Goal: Task Accomplishment & Management: Use online tool/utility

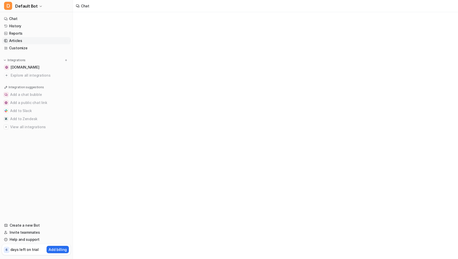
click at [21, 40] on link "Articles" at bounding box center [36, 40] width 69 height 7
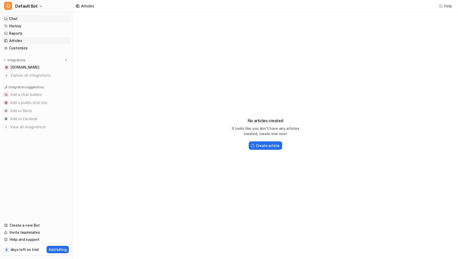
click at [18, 20] on link "Chat" at bounding box center [36, 18] width 69 height 7
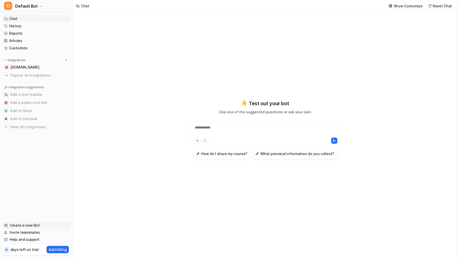
click at [21, 224] on link "Create a new Bot" at bounding box center [36, 225] width 69 height 7
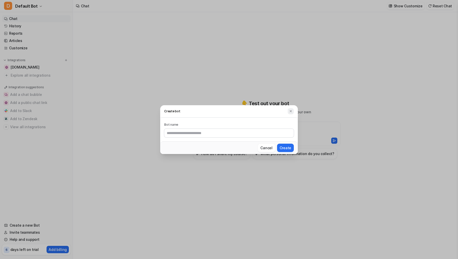
click at [290, 111] on img at bounding box center [291, 111] width 4 height 4
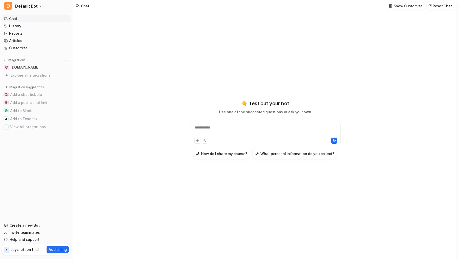
click at [214, 129] on div "**********" at bounding box center [265, 131] width 148 height 12
click at [271, 153] on h3 "What personal information do you collect?" at bounding box center [297, 153] width 74 height 5
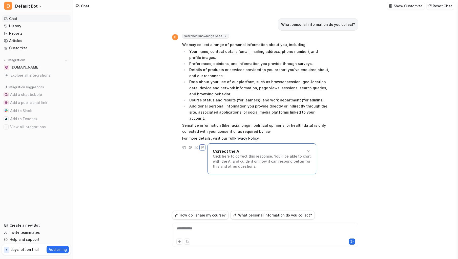
drag, startPoint x: 228, startPoint y: 74, endPoint x: 217, endPoint y: 74, distance: 11.1
click at [217, 74] on li "Details of products or services provided to you or that you've enquired about, …" at bounding box center [259, 73] width 142 height 12
click at [276, 101] on li "Course status and results (for learners), and work department (for admins)." at bounding box center [259, 100] width 142 height 6
click at [34, 45] on link "Customize" at bounding box center [36, 48] width 69 height 7
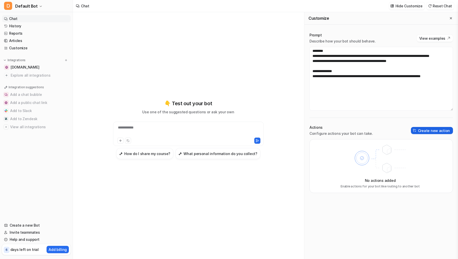
click at [439, 132] on button "Create new action" at bounding box center [432, 130] width 42 height 7
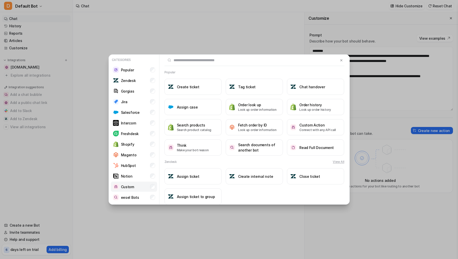
click at [130, 186] on p "Custom" at bounding box center [127, 186] width 13 height 5
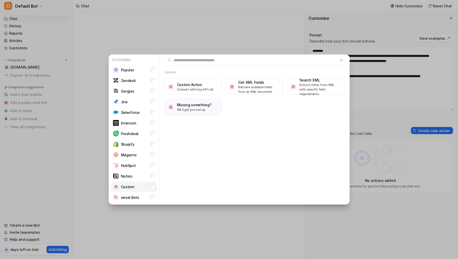
click at [130, 187] on p "Custom" at bounding box center [127, 186] width 13 height 5
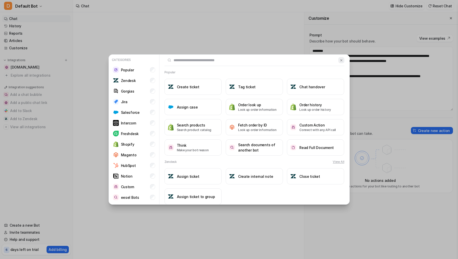
click at [343, 60] on button at bounding box center [341, 60] width 6 height 6
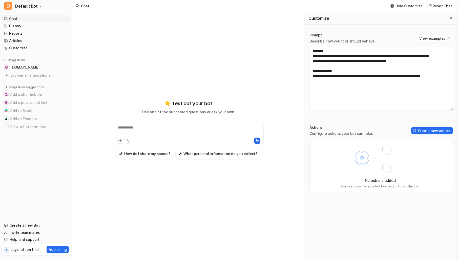
drag, startPoint x: 280, startPoint y: 230, endPoint x: 283, endPoint y: 230, distance: 3.6
click at [280, 230] on div "**********" at bounding box center [188, 129] width 186 height 235
click at [423, 129] on button "Create new action" at bounding box center [432, 130] width 42 height 7
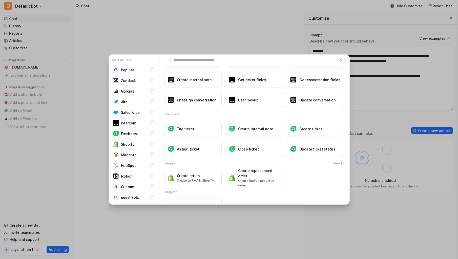
scroll to position [295, 0]
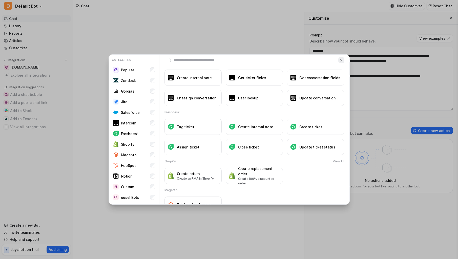
click at [342, 62] on img at bounding box center [342, 60] width 4 height 4
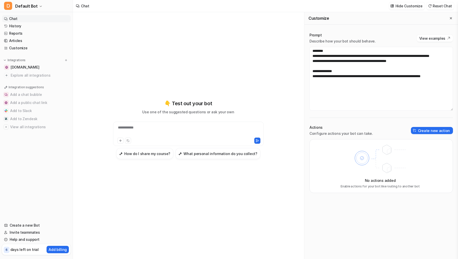
click at [38, 150] on nav "Chat History Reports Articles Customize Integrations coassemble.com Explore all…" at bounding box center [36, 115] width 73 height 205
click at [45, 7] on button "D Default Bot" at bounding box center [36, 6] width 73 height 12
click at [22, 28] on div "I Internal" at bounding box center [16, 27] width 19 height 5
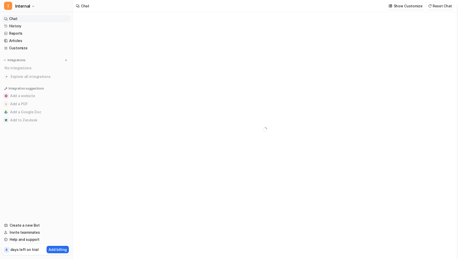
type textarea "**********"
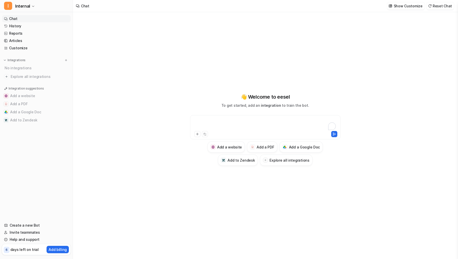
click at [210, 120] on div "To enrich screen reader interactions, please activate Accessibility in Grammarl…" at bounding box center [265, 124] width 148 height 12
click at [222, 222] on div "**********" at bounding box center [265, 129] width 186 height 235
